Goal: Information Seeking & Learning: Learn about a topic

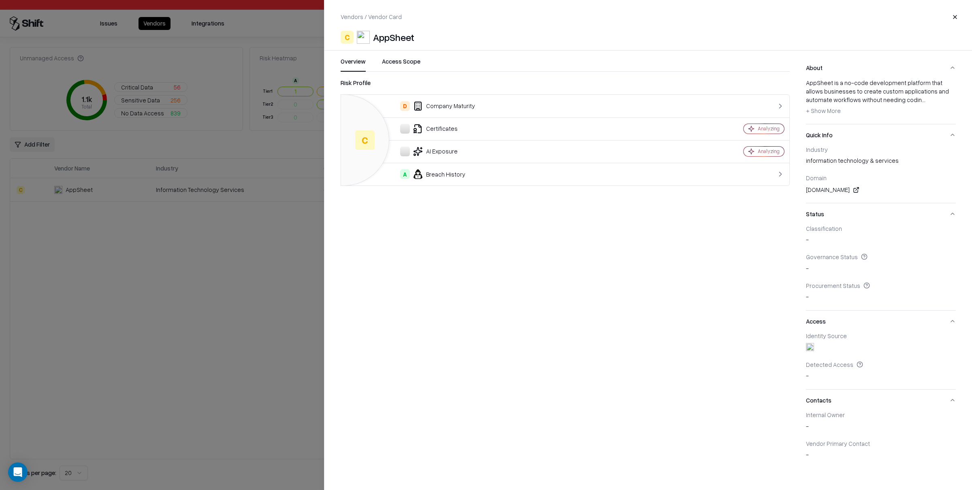
click at [158, 223] on div at bounding box center [486, 245] width 972 height 490
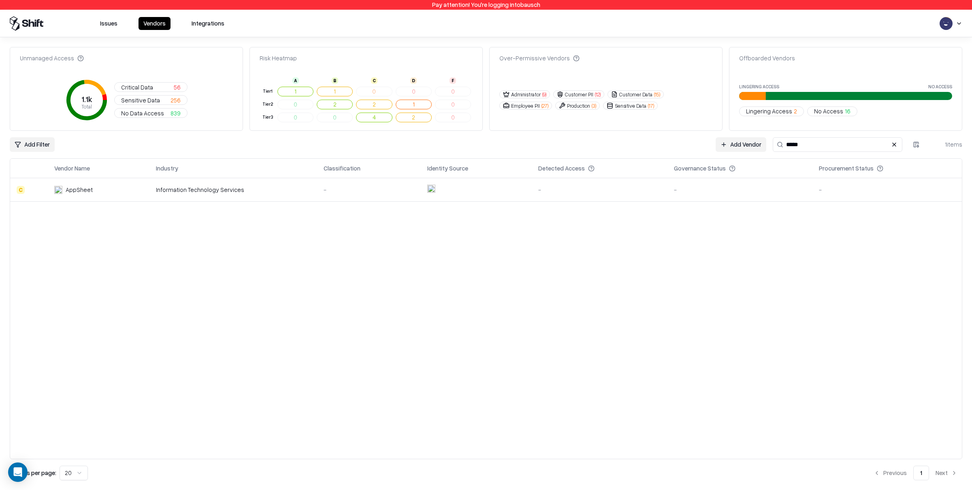
click at [106, 23] on button "Issues" at bounding box center [108, 23] width 27 height 13
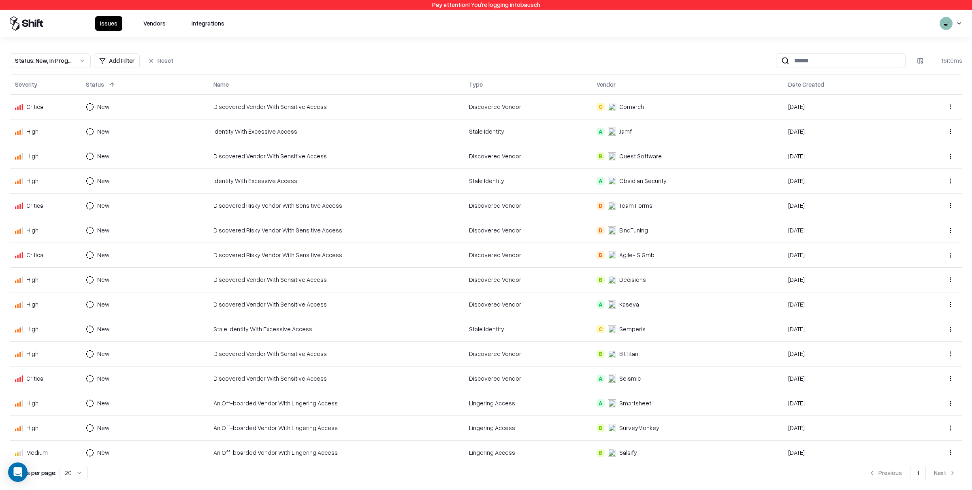
click at [270, 331] on div "Stale Identity With Excessive Access" at bounding box center [335, 329] width 245 height 9
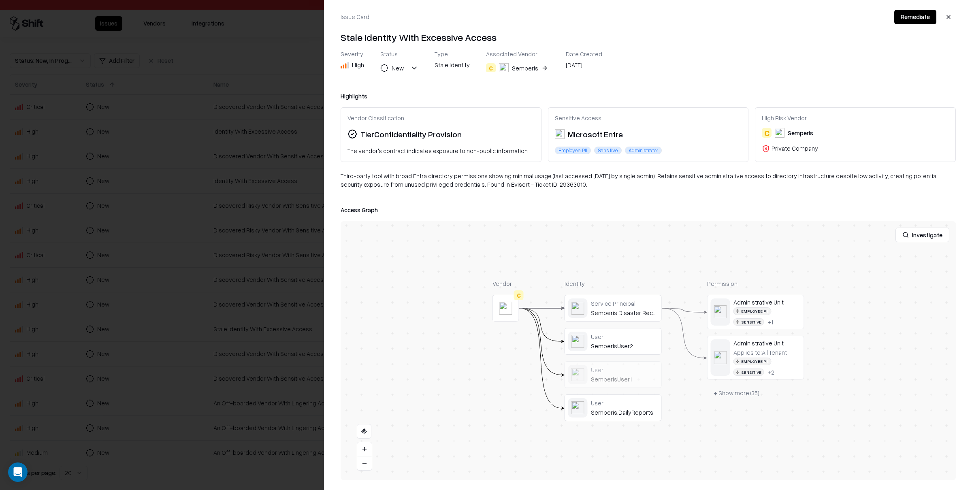
click at [0, 0] on button at bounding box center [0, 0] width 0 height 0
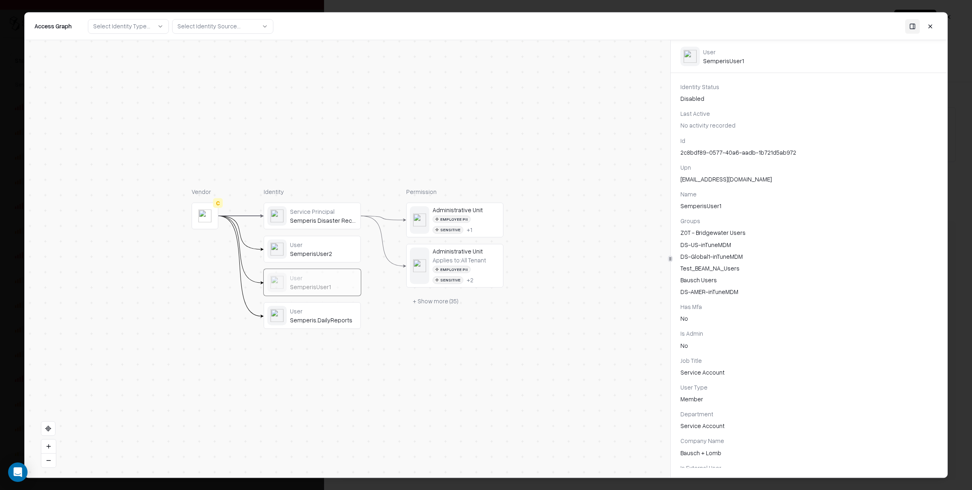
click at [937, 25] on button at bounding box center [930, 26] width 15 height 15
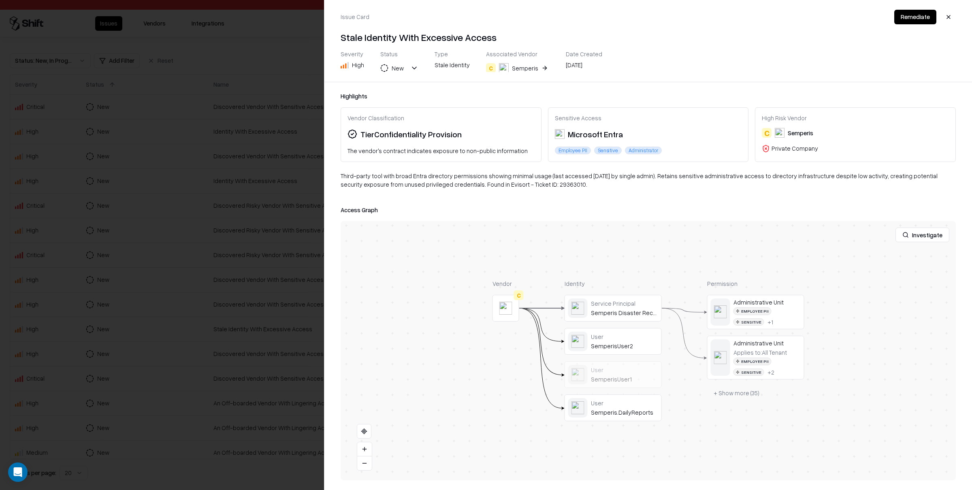
click at [736, 393] on button "+ Show more ( 35 )" at bounding box center [736, 393] width 59 height 15
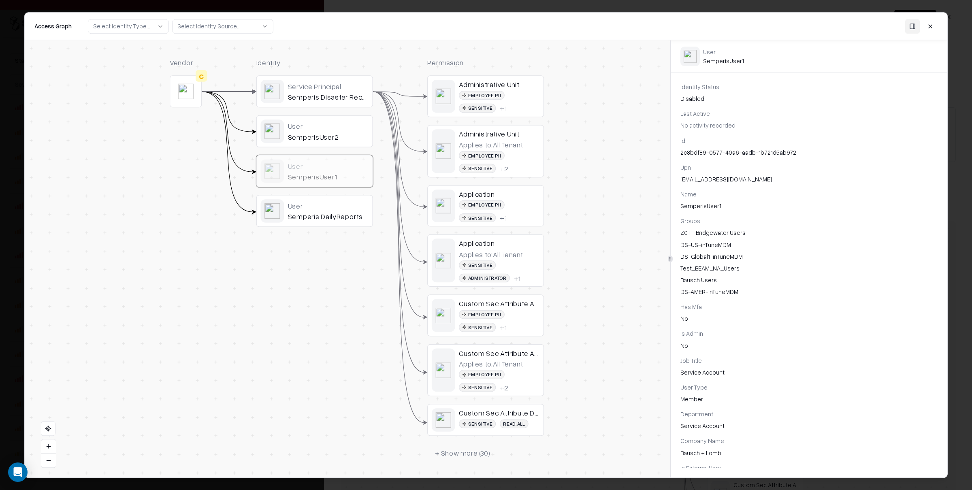
click at [935, 28] on button at bounding box center [930, 26] width 15 height 15
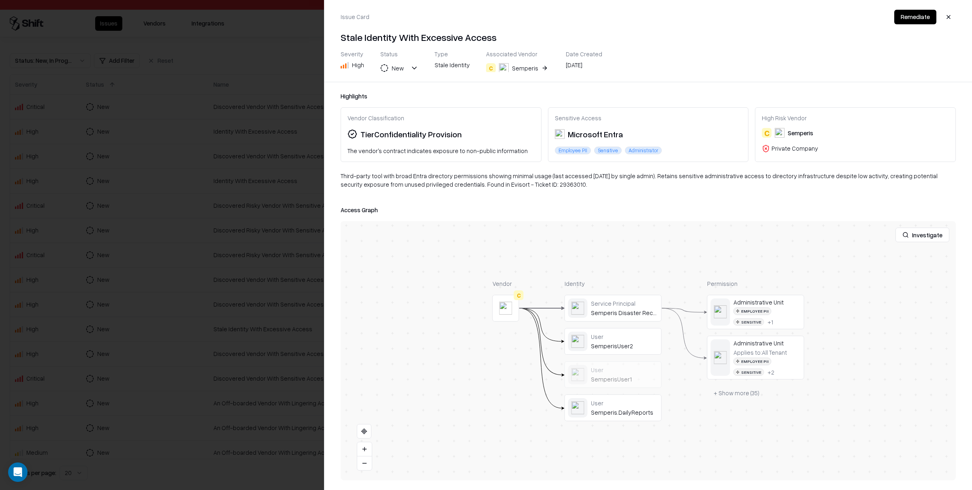
click at [263, 191] on div at bounding box center [486, 245] width 972 height 490
